Goal: Task Accomplishment & Management: Manage account settings

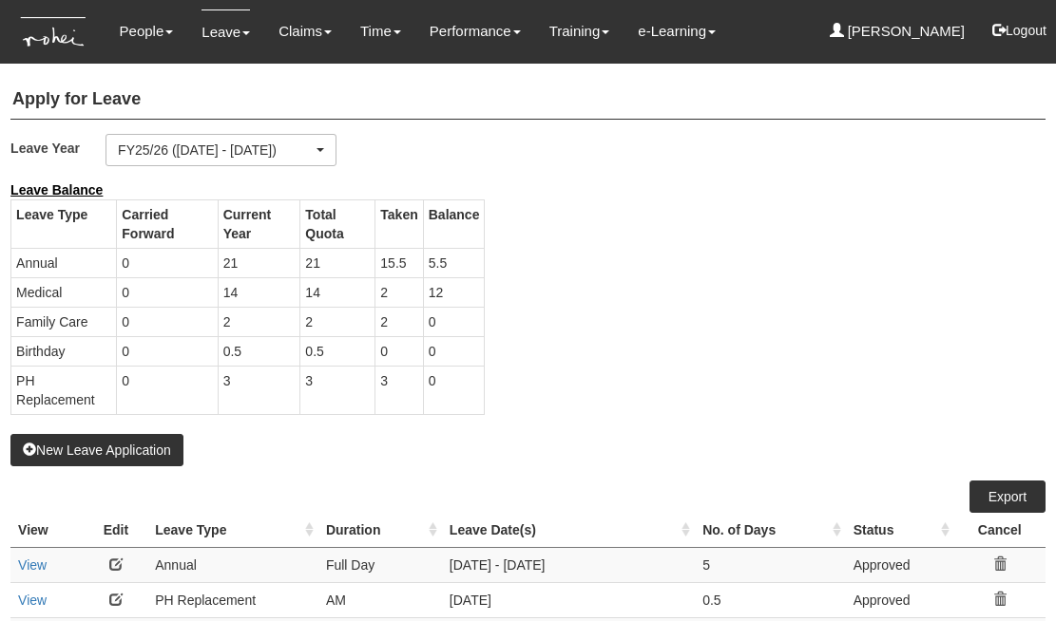
select select "50"
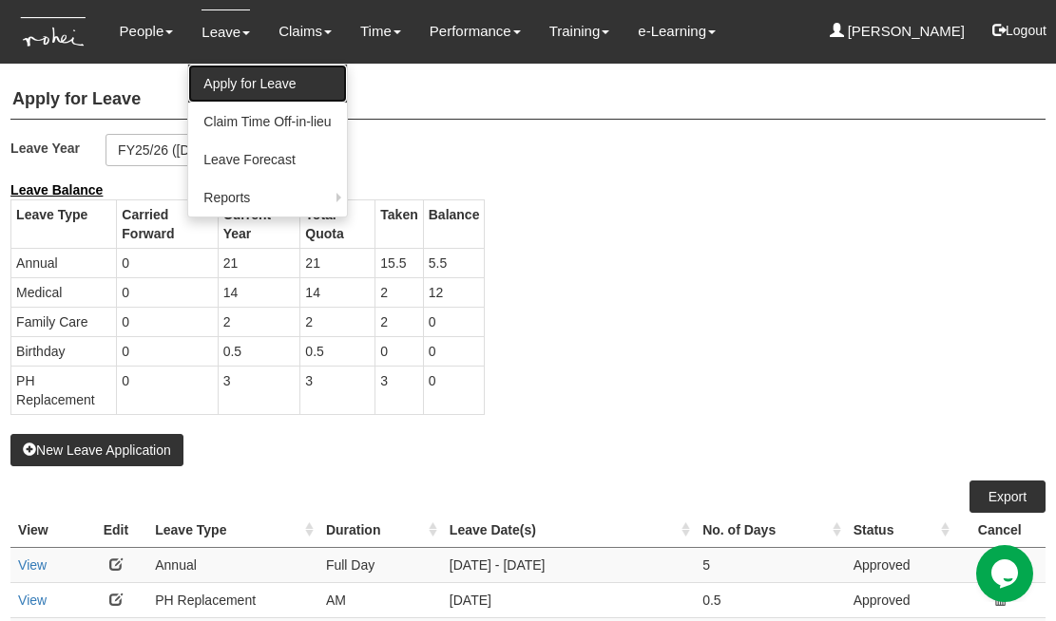
click at [237, 75] on link "Apply for Leave" at bounding box center [267, 84] width 158 height 38
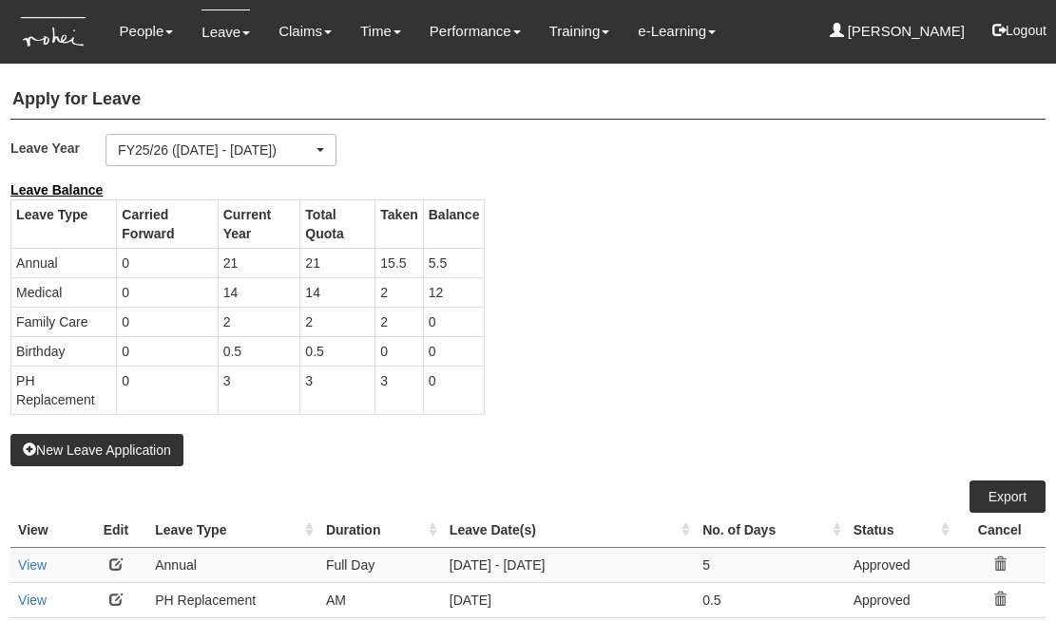
select select "50"
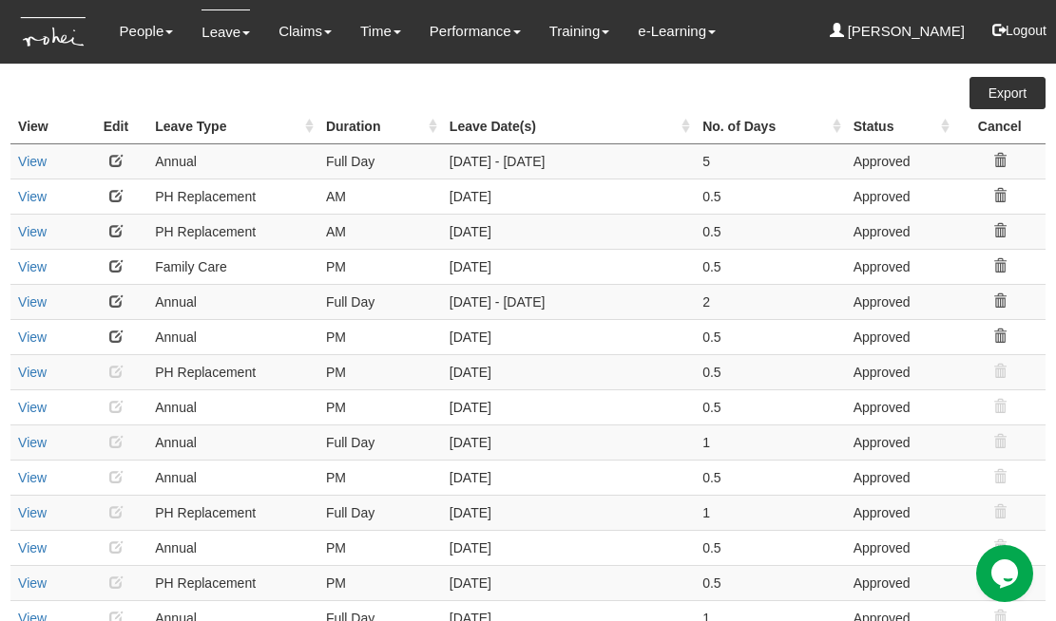
scroll to position [408, 0]
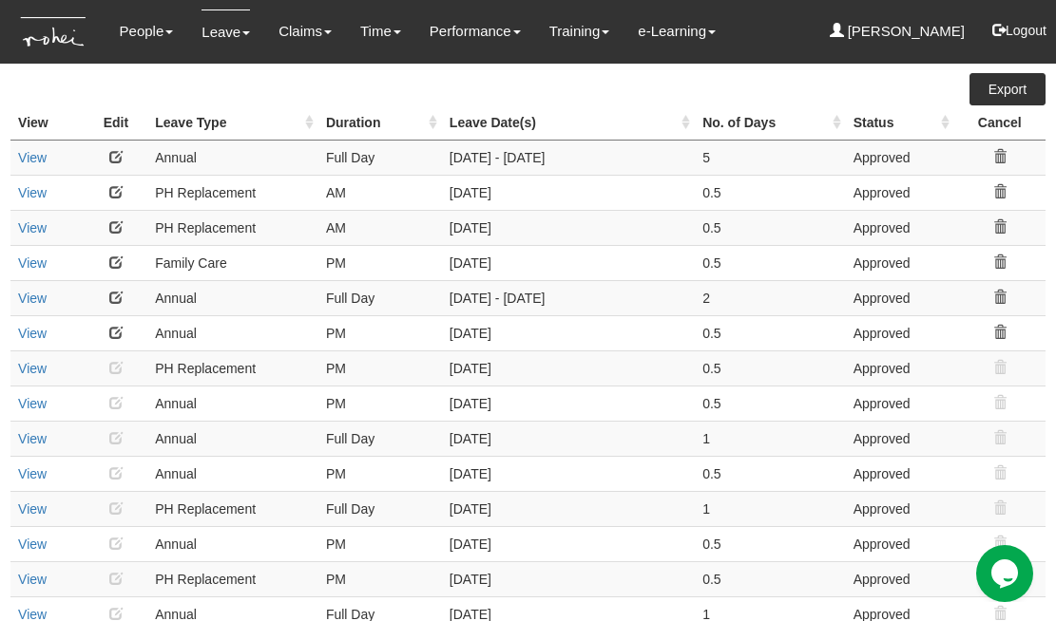
click at [1005, 330] on icon at bounding box center [999, 332] width 13 height 13
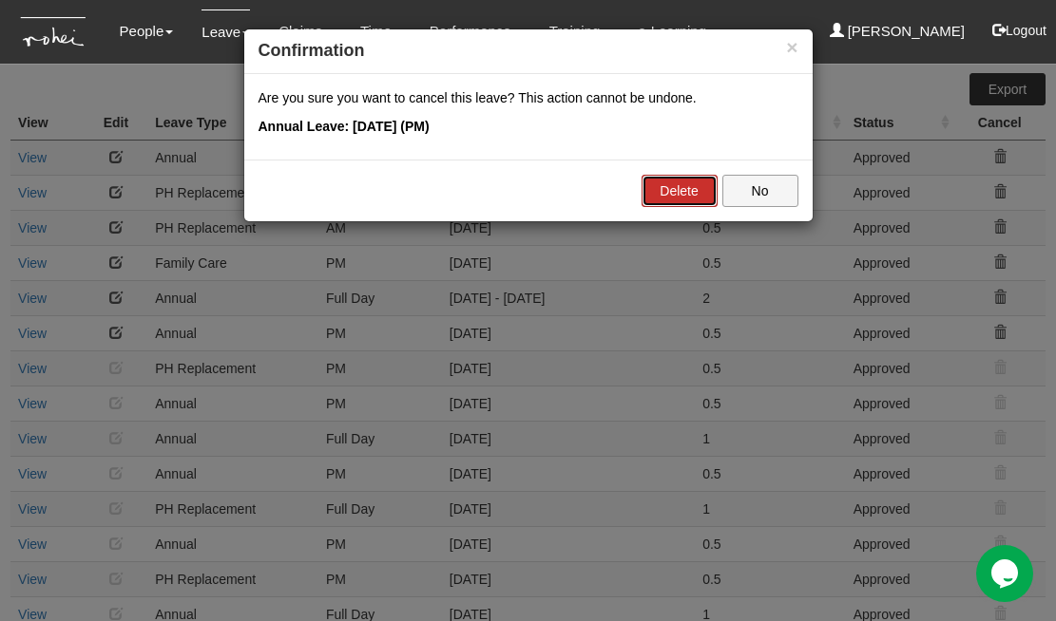
click at [678, 193] on link "Delete" at bounding box center [679, 191] width 76 height 32
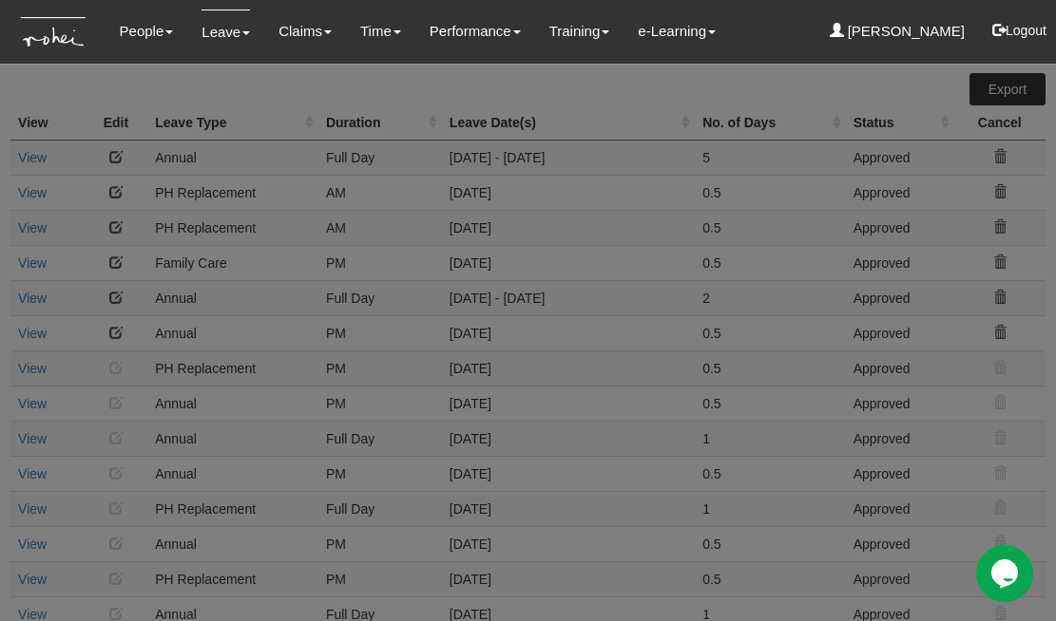
select select "50"
